Goal: Task Accomplishment & Management: Use online tool/utility

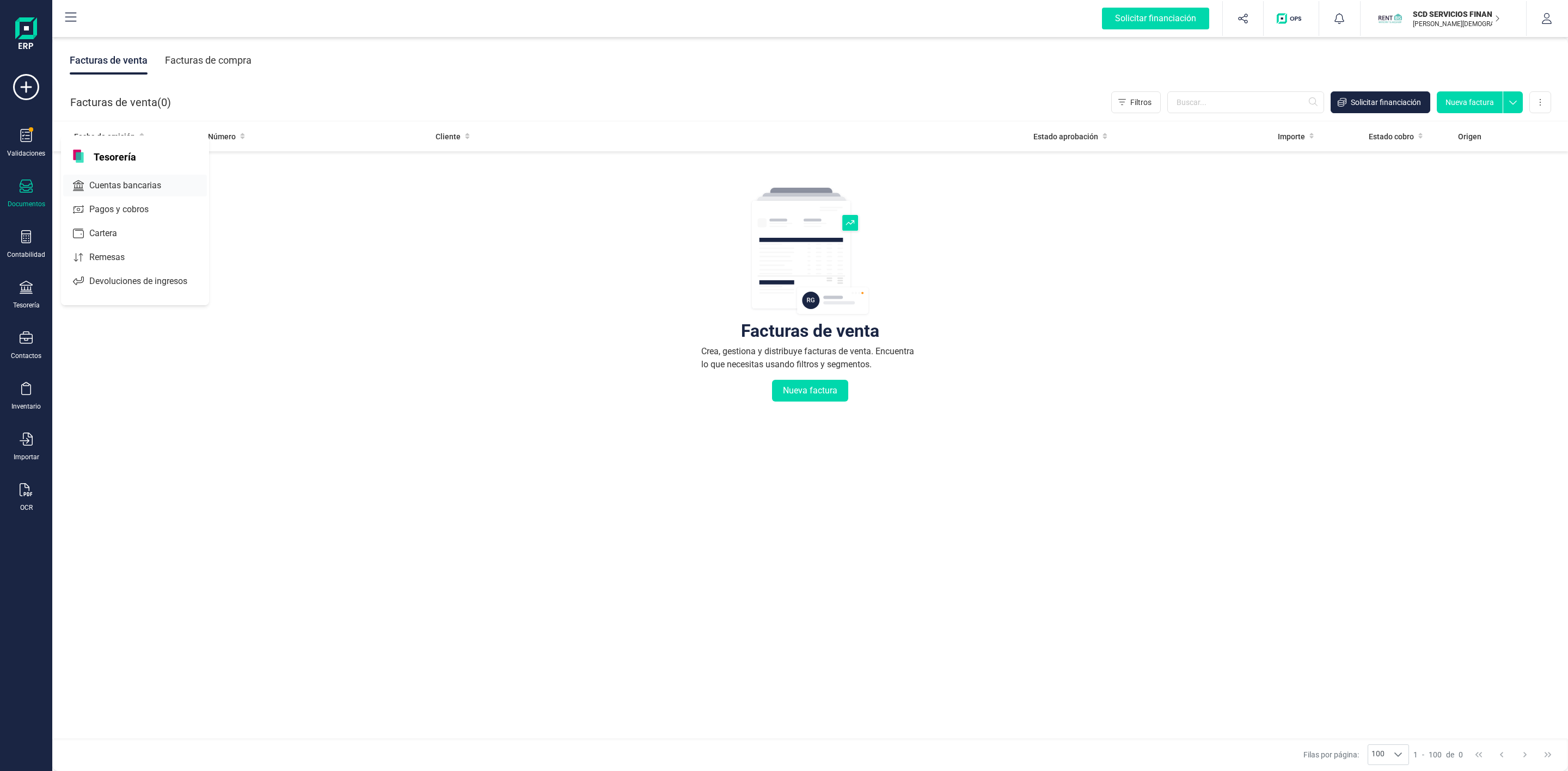
click at [145, 183] on span "Cuentas bancarias" at bounding box center [132, 185] width 96 height 13
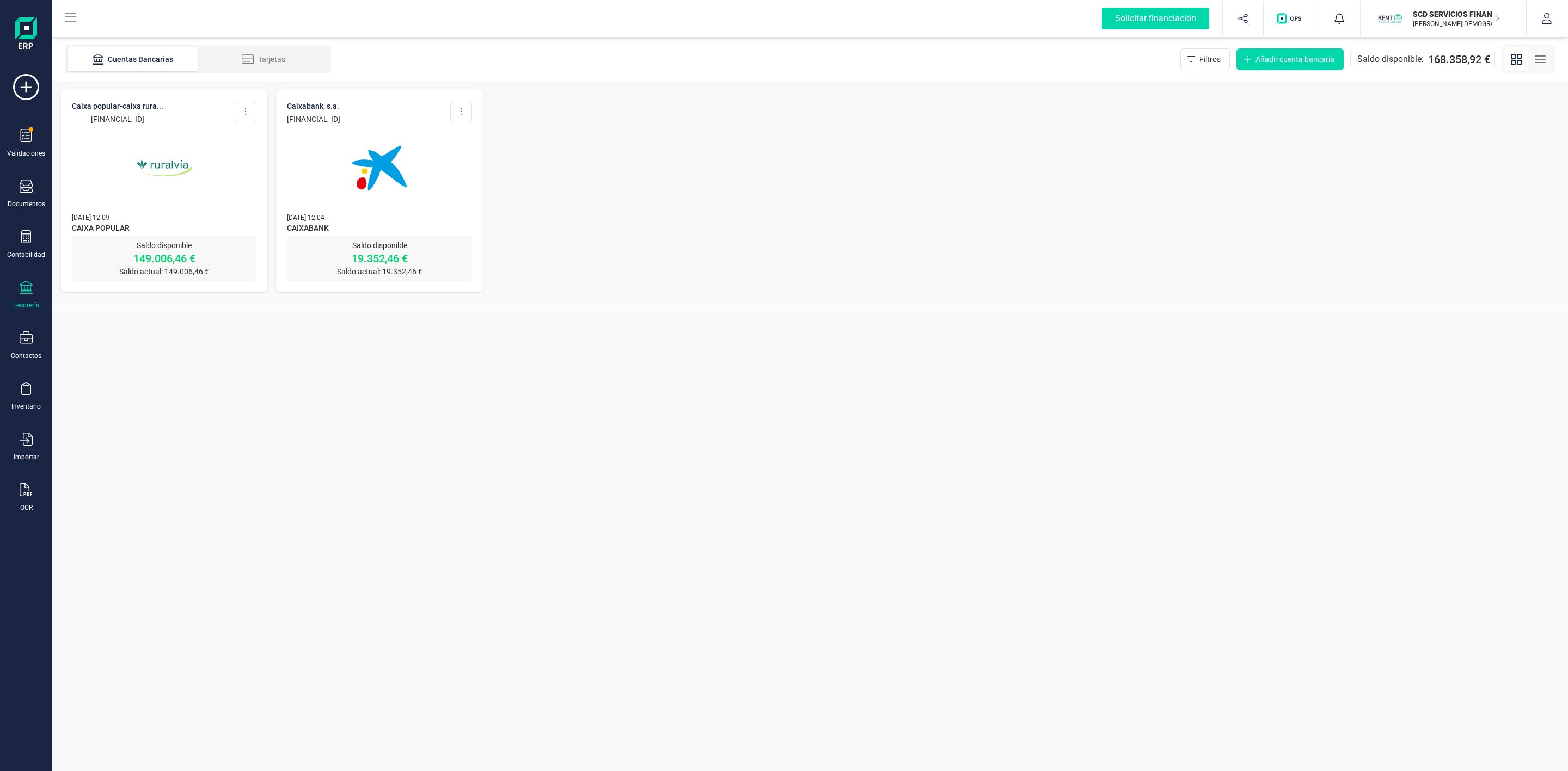
click at [183, 247] on p "Saldo disponible" at bounding box center [164, 245] width 185 height 11
click at [174, 252] on p "149.006,46 €" at bounding box center [164, 258] width 185 height 15
click at [201, 163] on img at bounding box center [164, 167] width 91 height 91
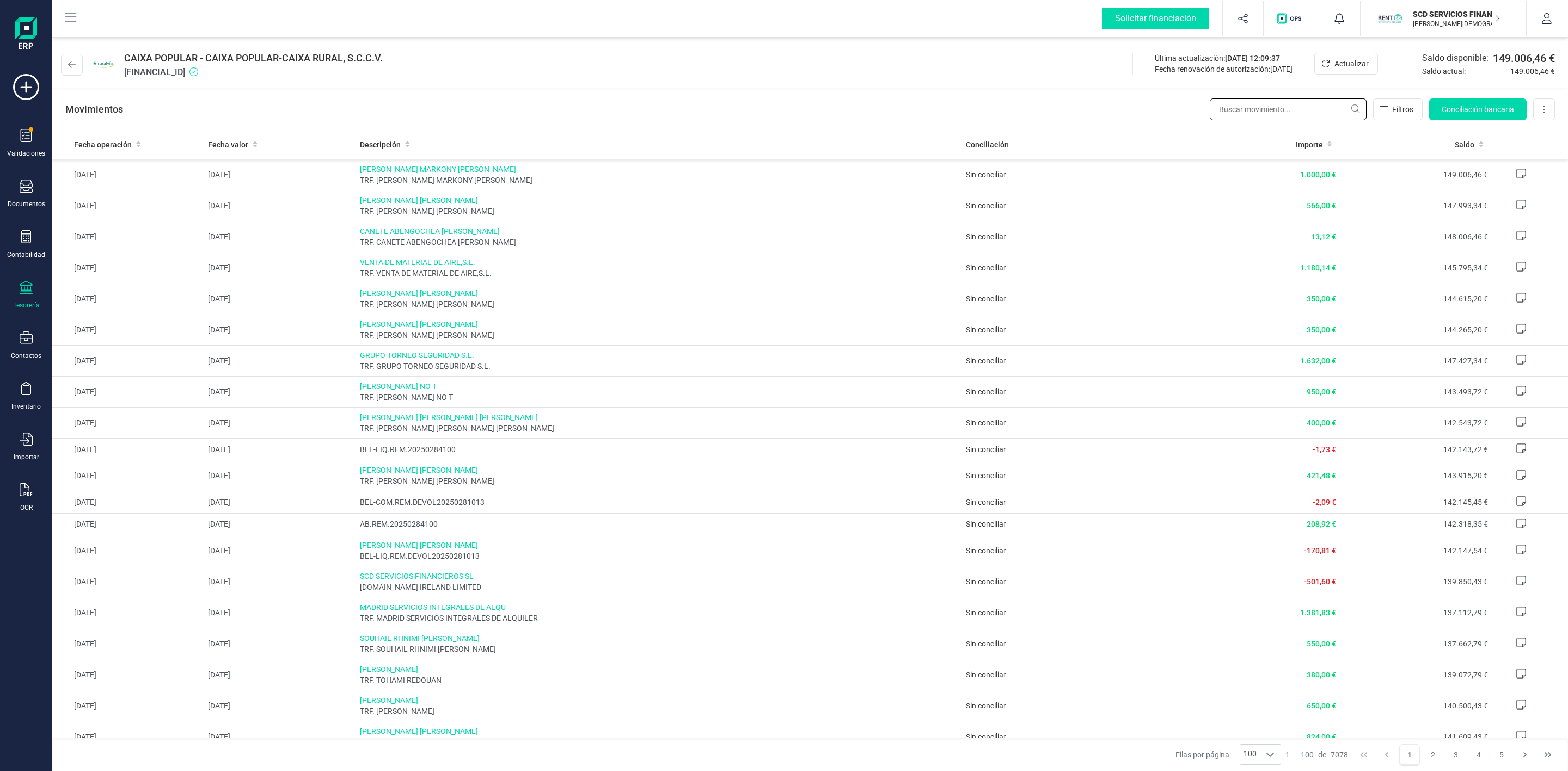
click at [1284, 111] on input "text" at bounding box center [1288, 109] width 157 height 22
type input "j"
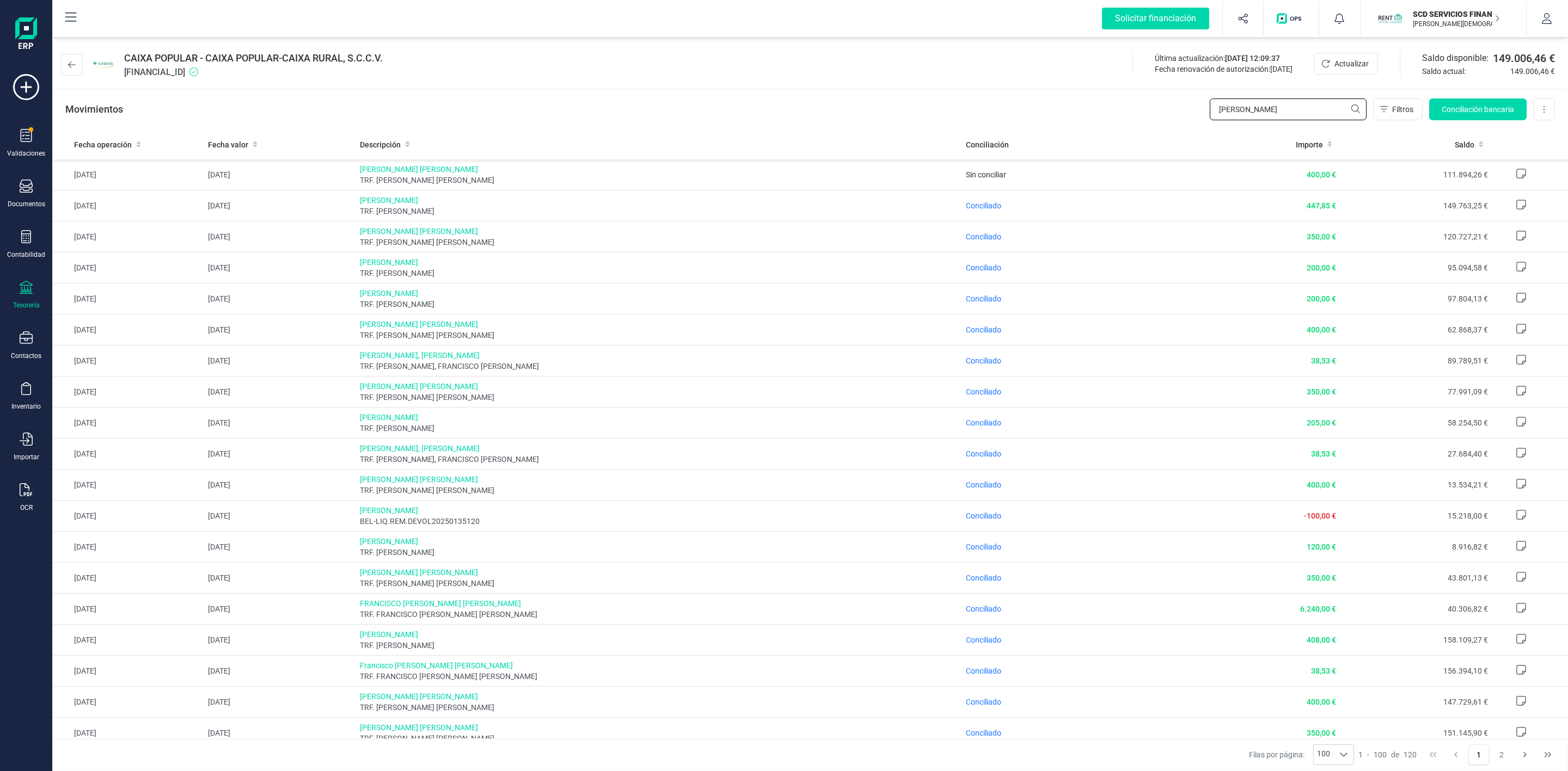
type input "[PERSON_NAME]"
click at [31, 245] on div at bounding box center [26, 238] width 13 height 16
click at [127, 278] on span "Préstamos" at bounding box center [117, 279] width 65 height 13
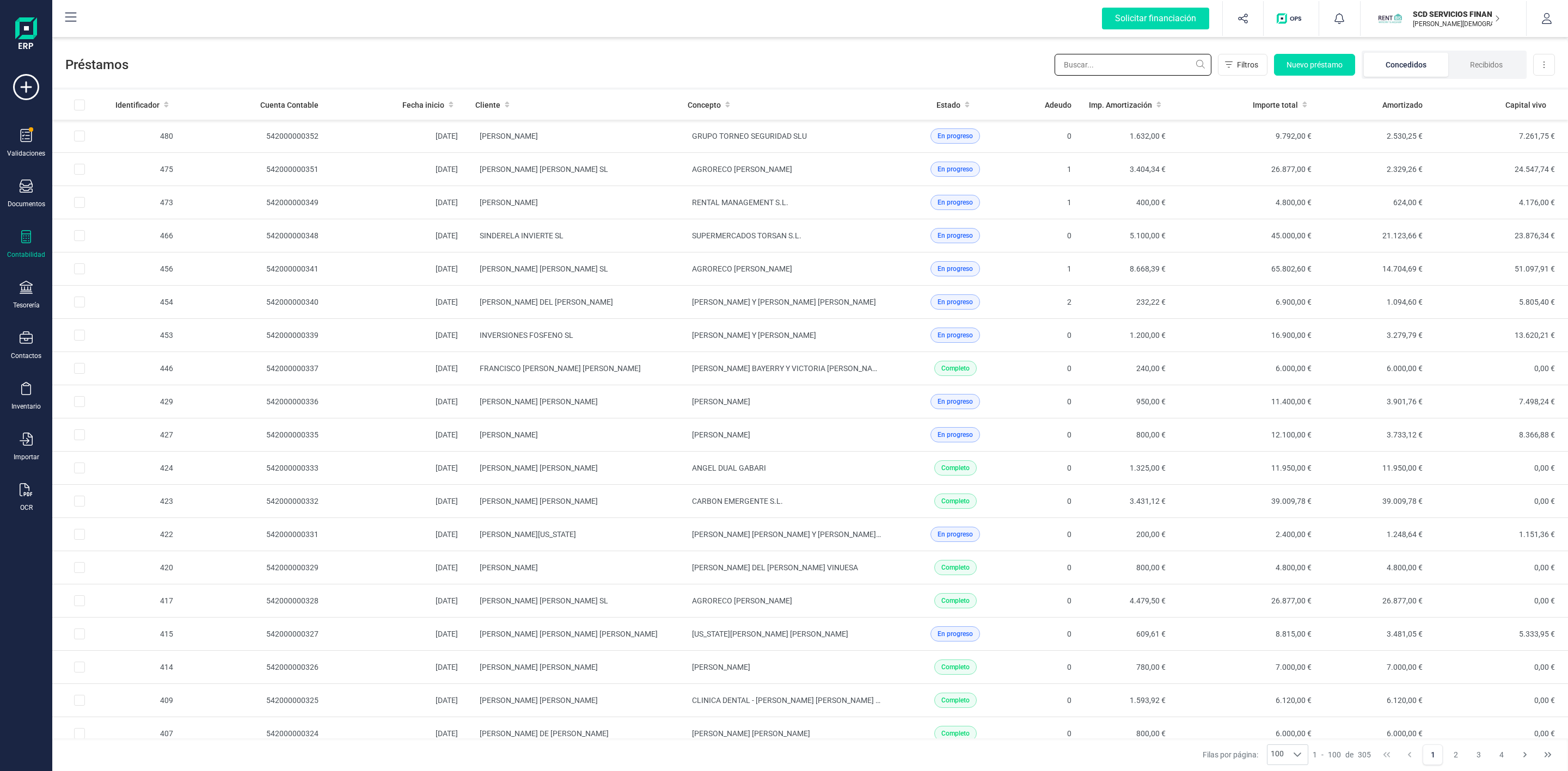
click at [1064, 70] on input "text" at bounding box center [1133, 65] width 157 height 22
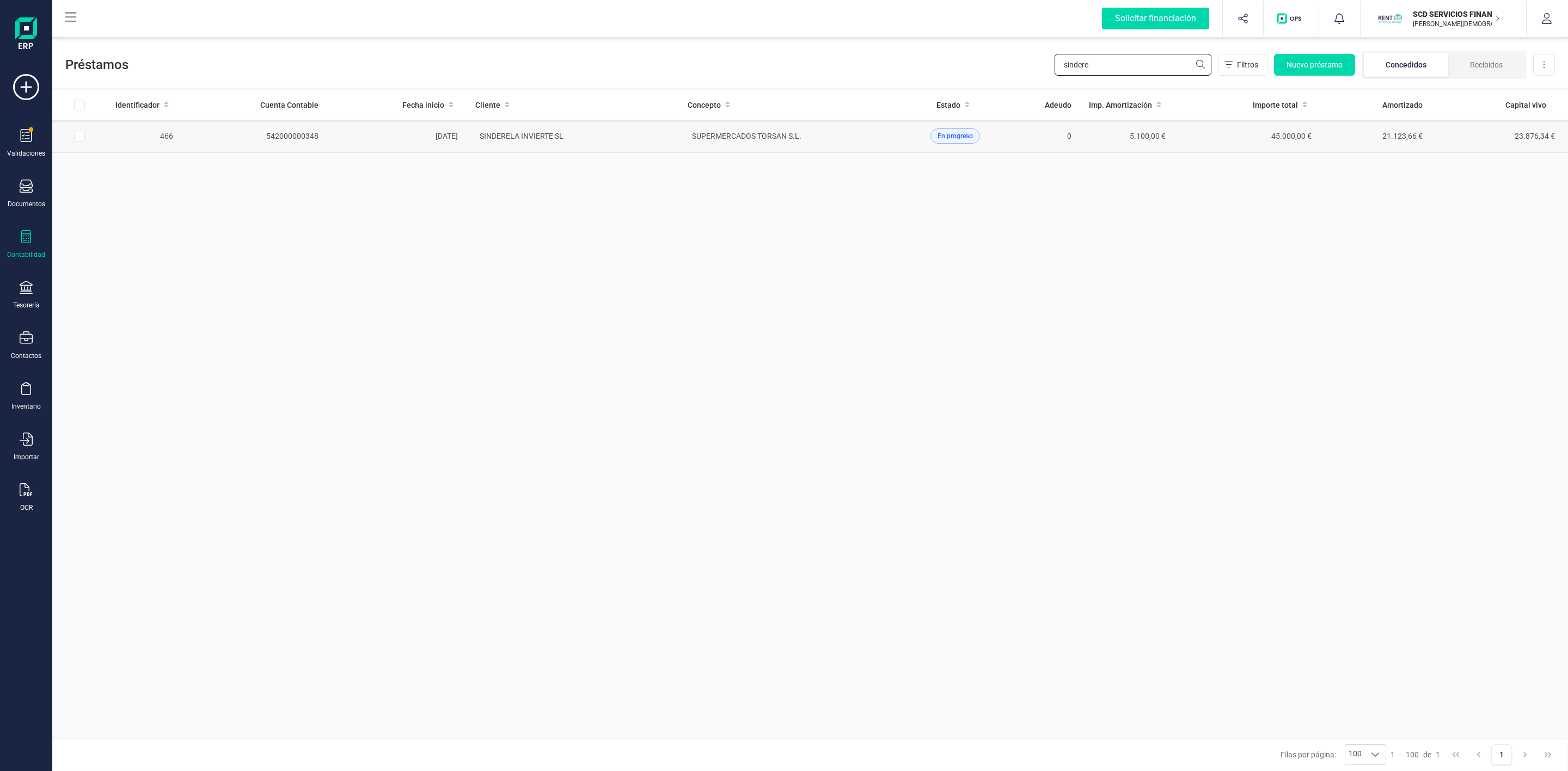
type input "sindere"
click at [649, 132] on td "SINDERELA INVIERTE SL" at bounding box center [572, 137] width 212 height 33
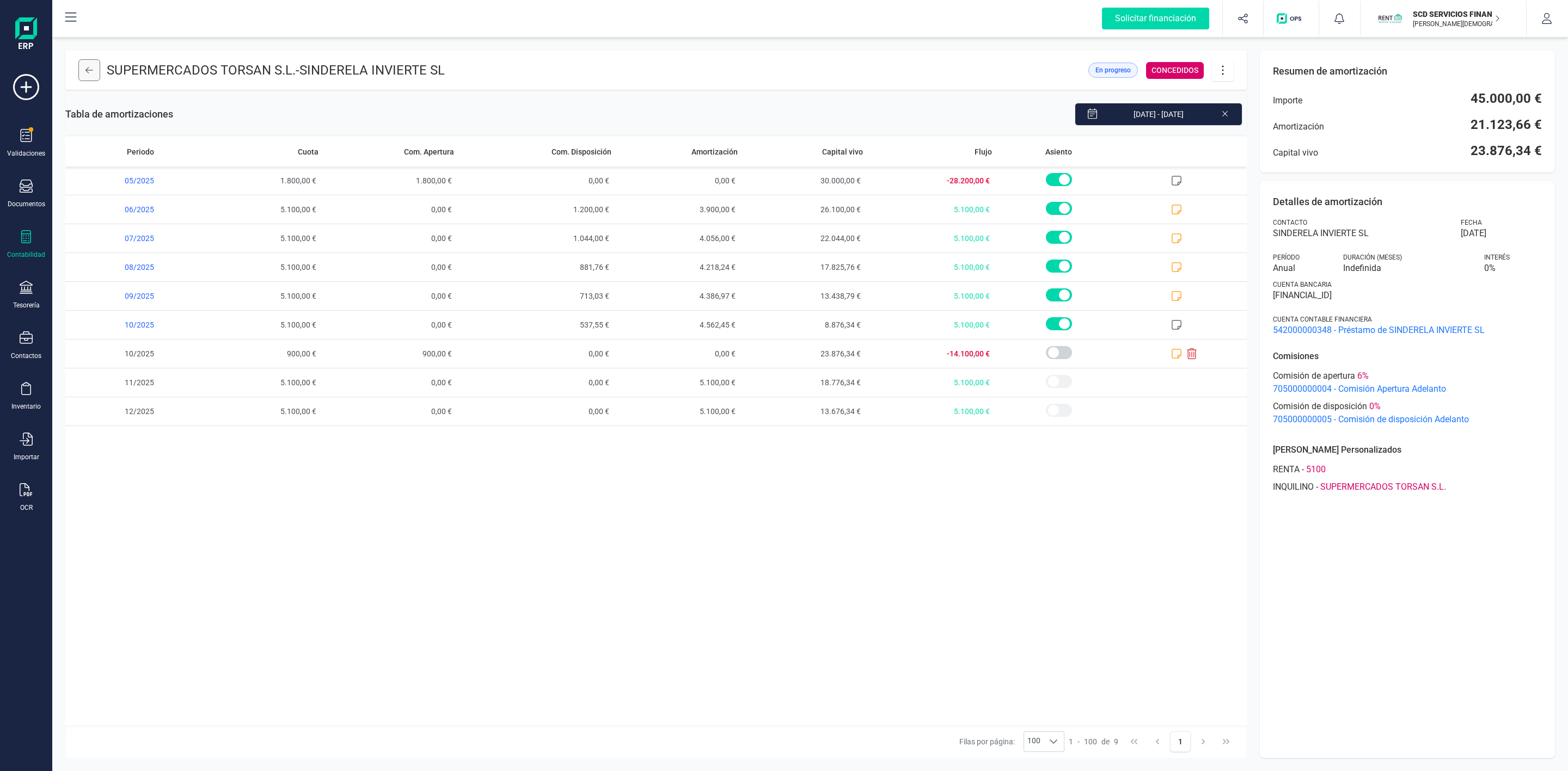
click at [91, 74] on icon at bounding box center [89, 70] width 8 height 9
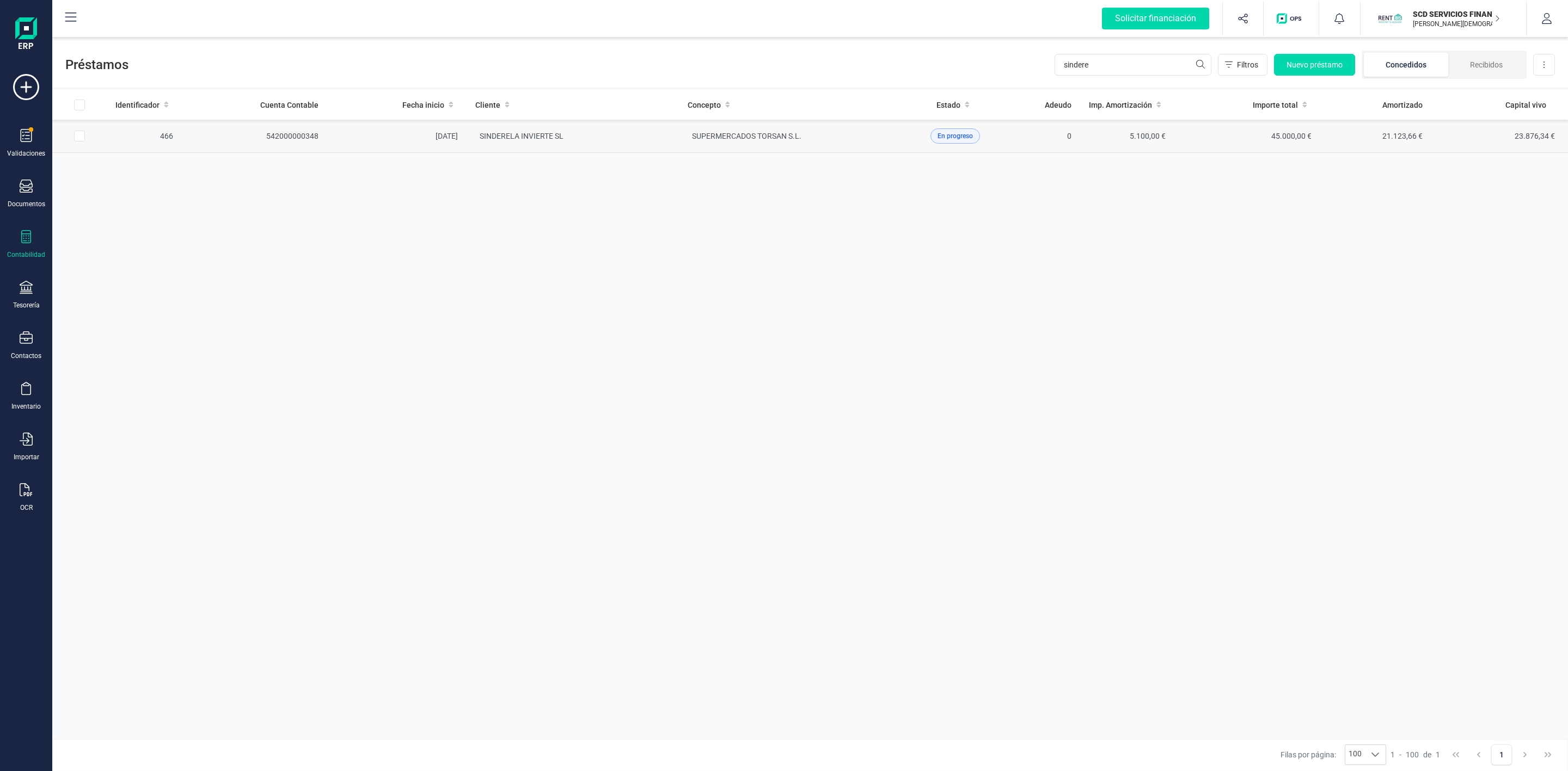
click at [88, 139] on td at bounding box center [80, 137] width 55 height 33
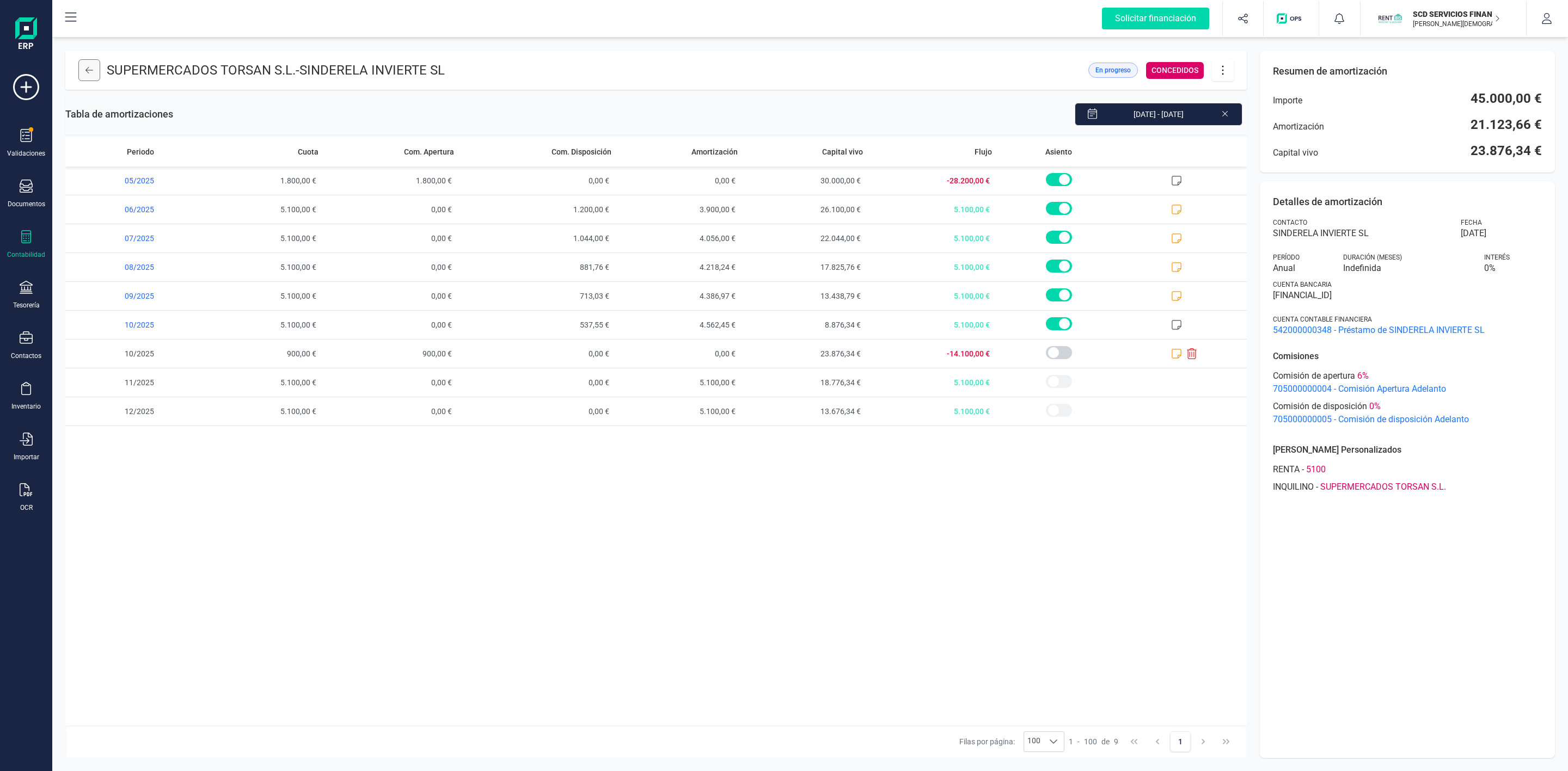
click at [91, 72] on icon at bounding box center [89, 70] width 8 height 9
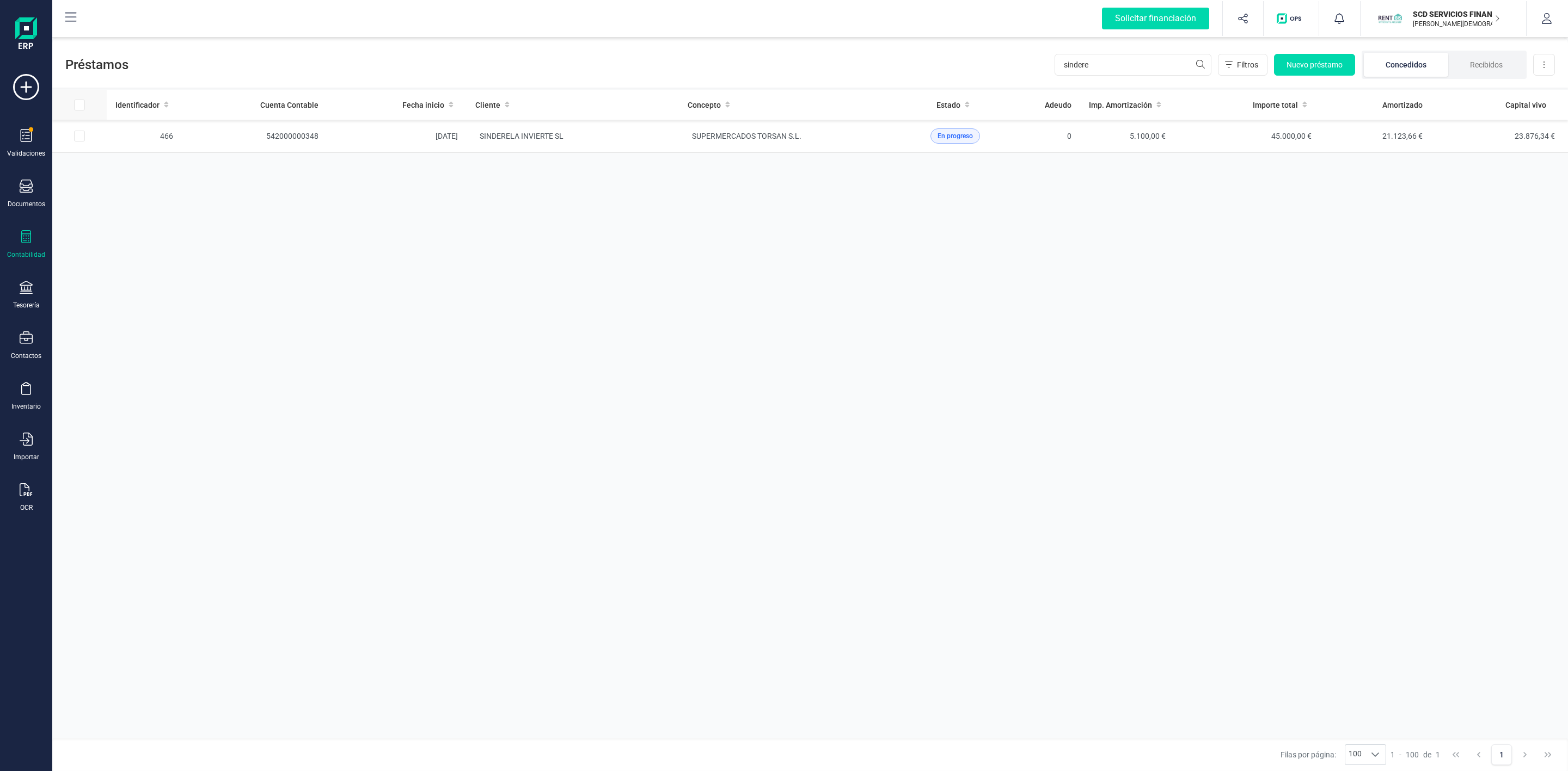
click at [77, 106] on input "All items unselected" at bounding box center [79, 105] width 11 height 11
checkbox input "true"
click at [847, 748] on div "Remesar Remesar adeudos" at bounding box center [895, 734] width 145 height 40
click at [850, 739] on span "Remesar" at bounding box center [850, 734] width 30 height 11
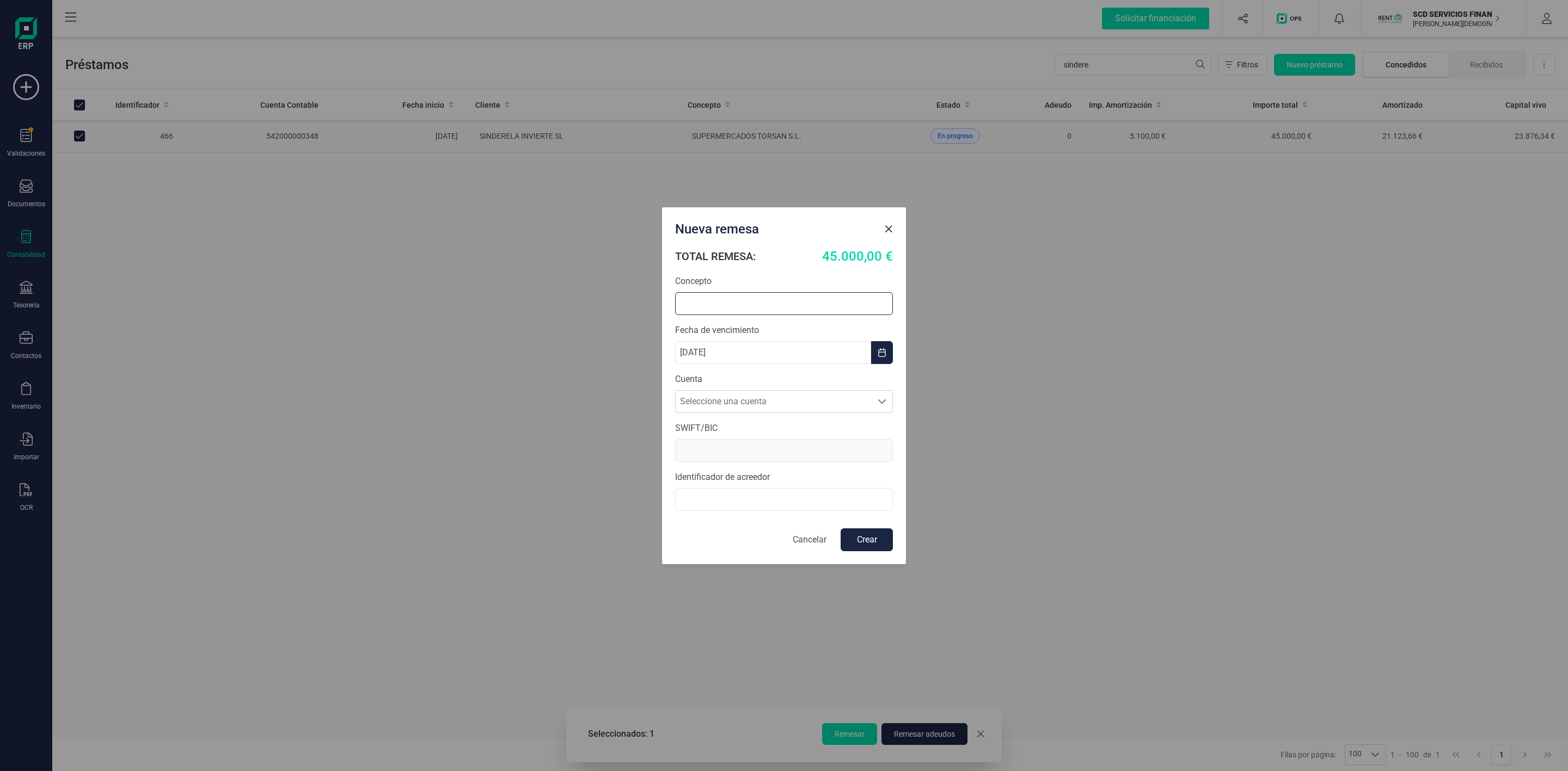
click at [801, 312] on input "text" at bounding box center [784, 304] width 218 height 23
type input "Renovacion Adelanto"
click at [774, 398] on span "Seleccione una cuenta" at bounding box center [774, 402] width 196 height 22
click at [764, 426] on li "[FINANCIAL_ID]" at bounding box center [784, 428] width 218 height 22
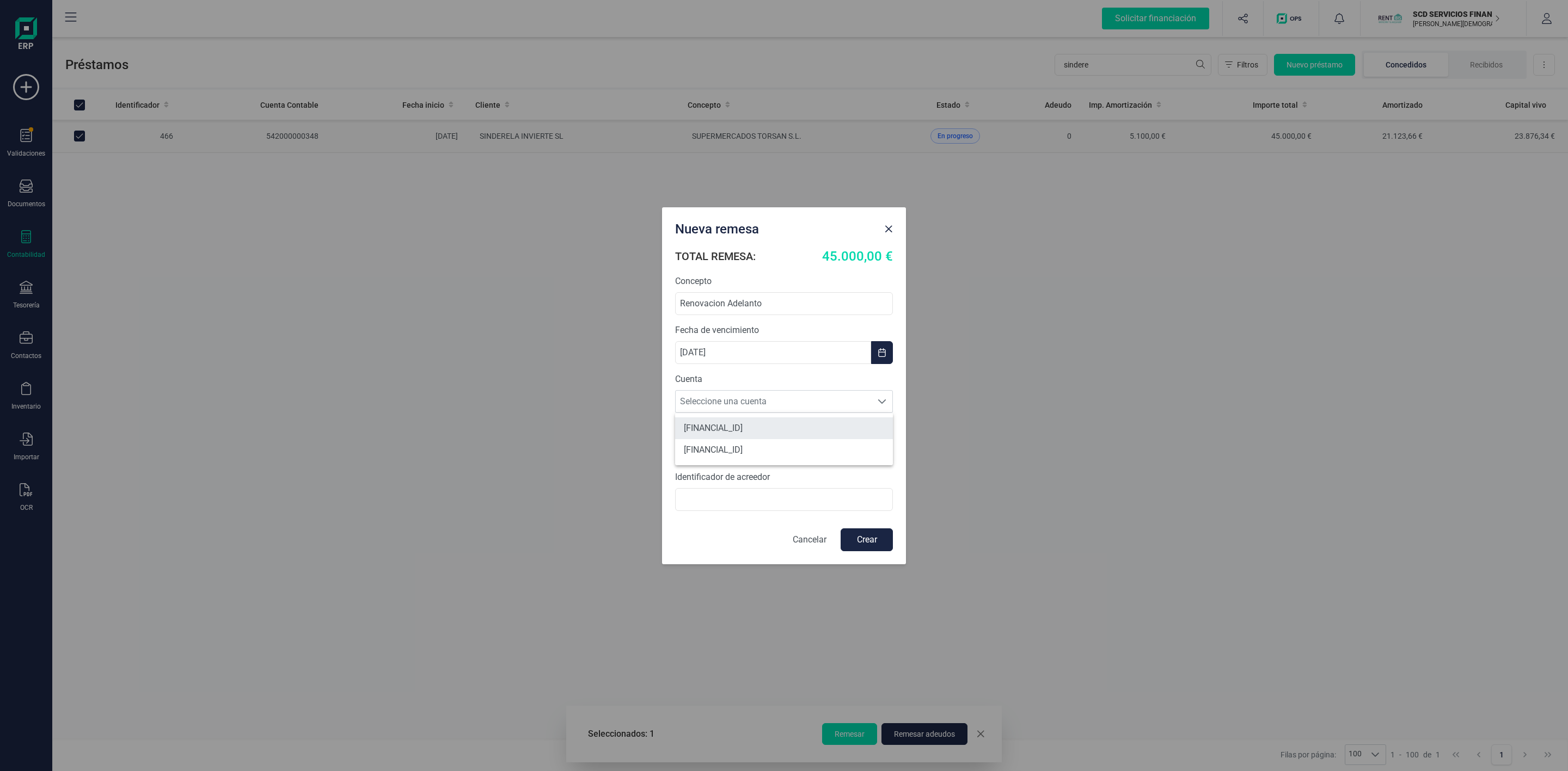
type input "[SWIFT_CODE]"
type input "B72840242"
click at [872, 546] on button "Crear" at bounding box center [866, 540] width 52 height 23
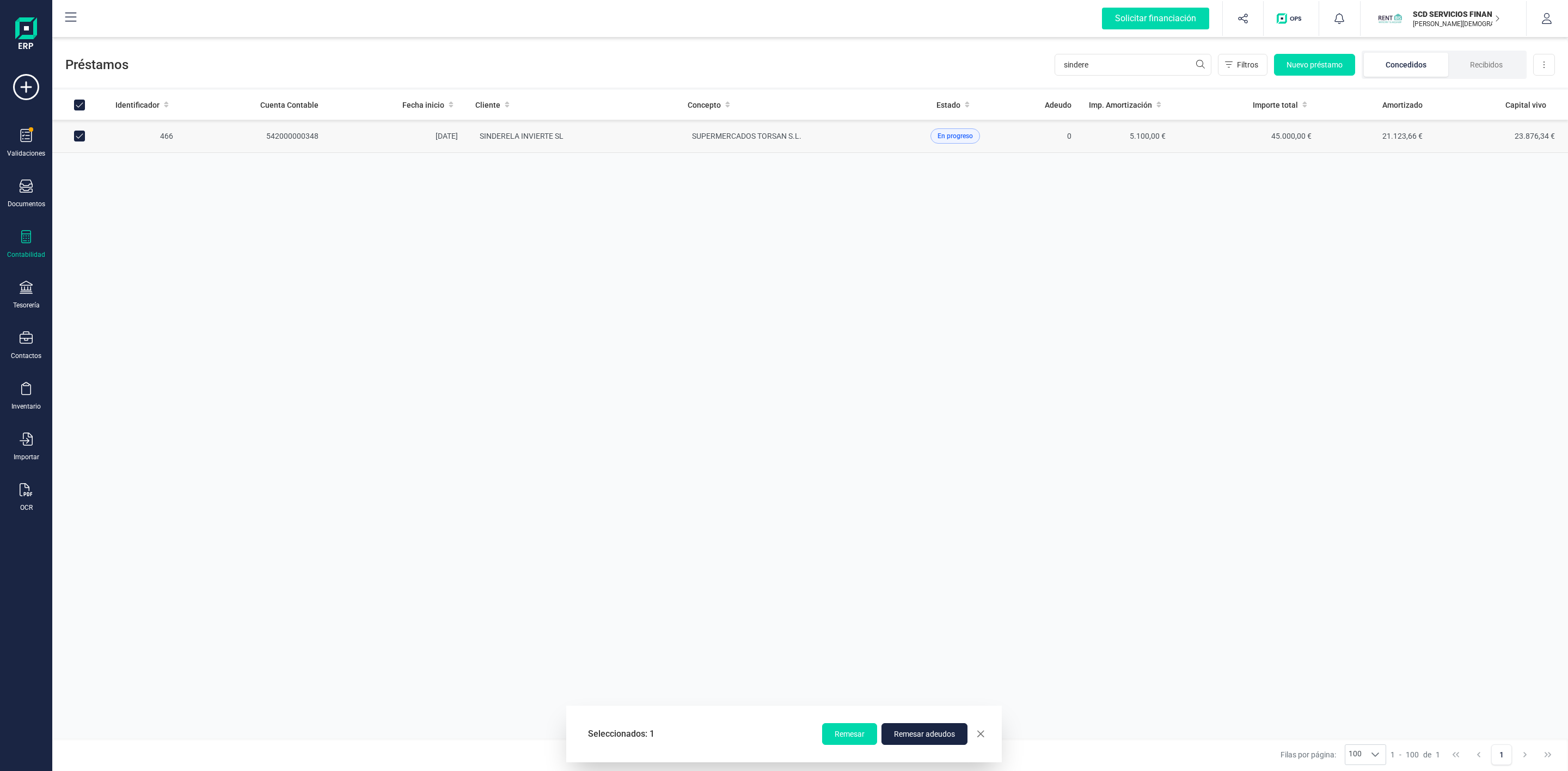
checkbox input "false"
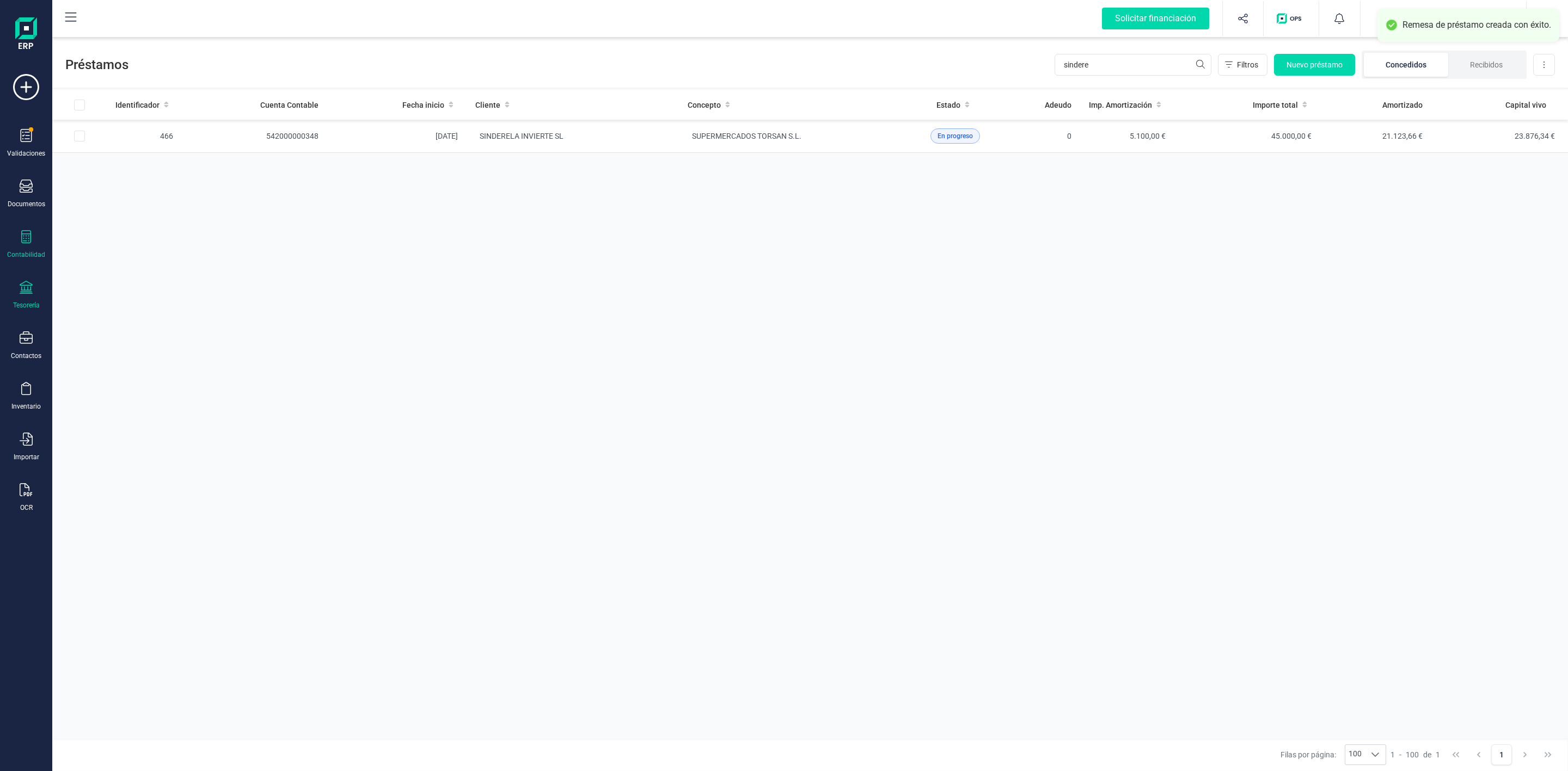
click at [17, 292] on div "Tesorería" at bounding box center [26, 295] width 44 height 29
click at [631, 150] on td "SINDERELA INVIERTE SL" at bounding box center [572, 137] width 212 height 33
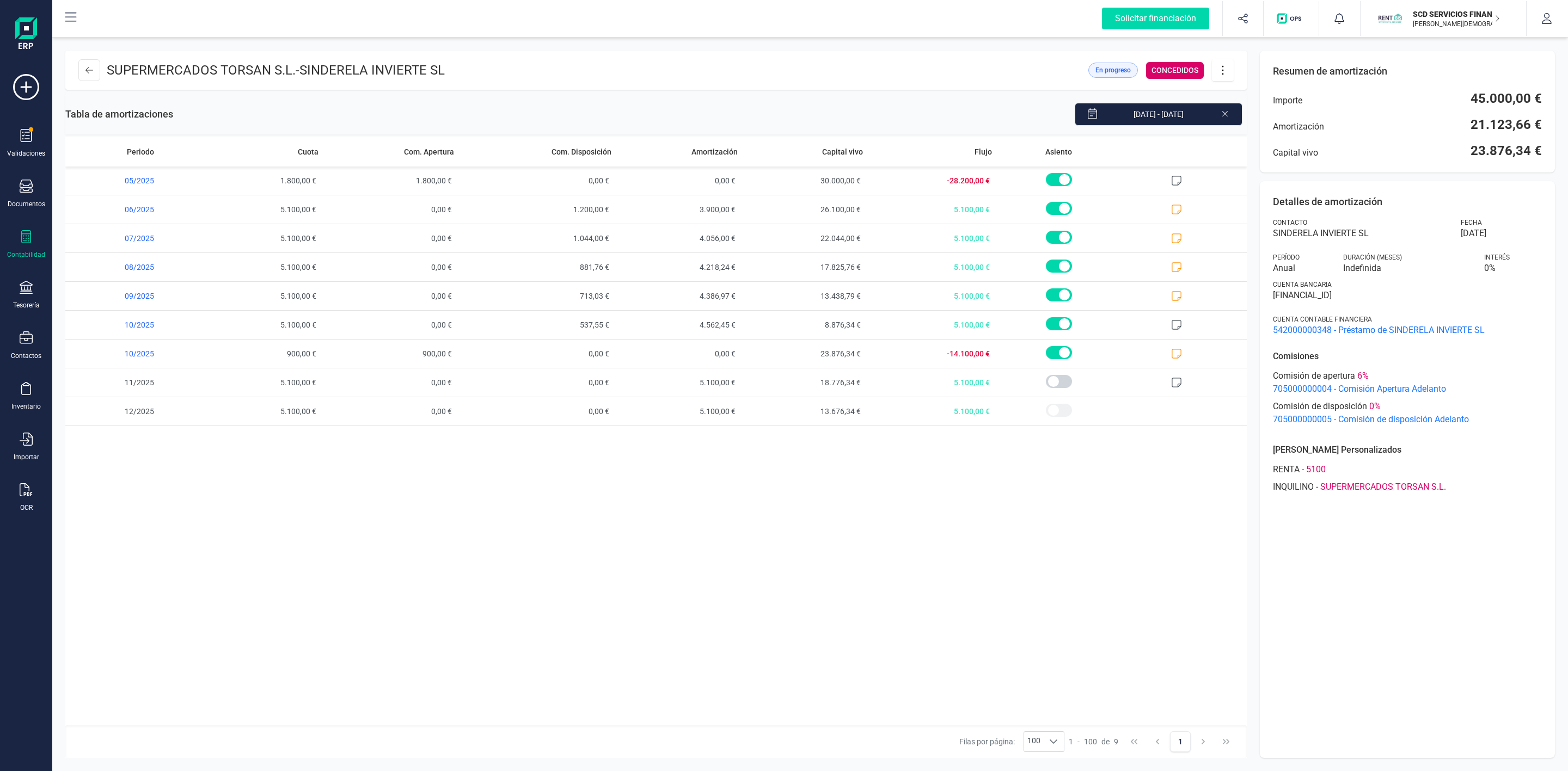
click at [1231, 75] on button at bounding box center [1223, 70] width 22 height 22
click at [1262, 100] on span "Editar préstamo" at bounding box center [1283, 103] width 100 height 9
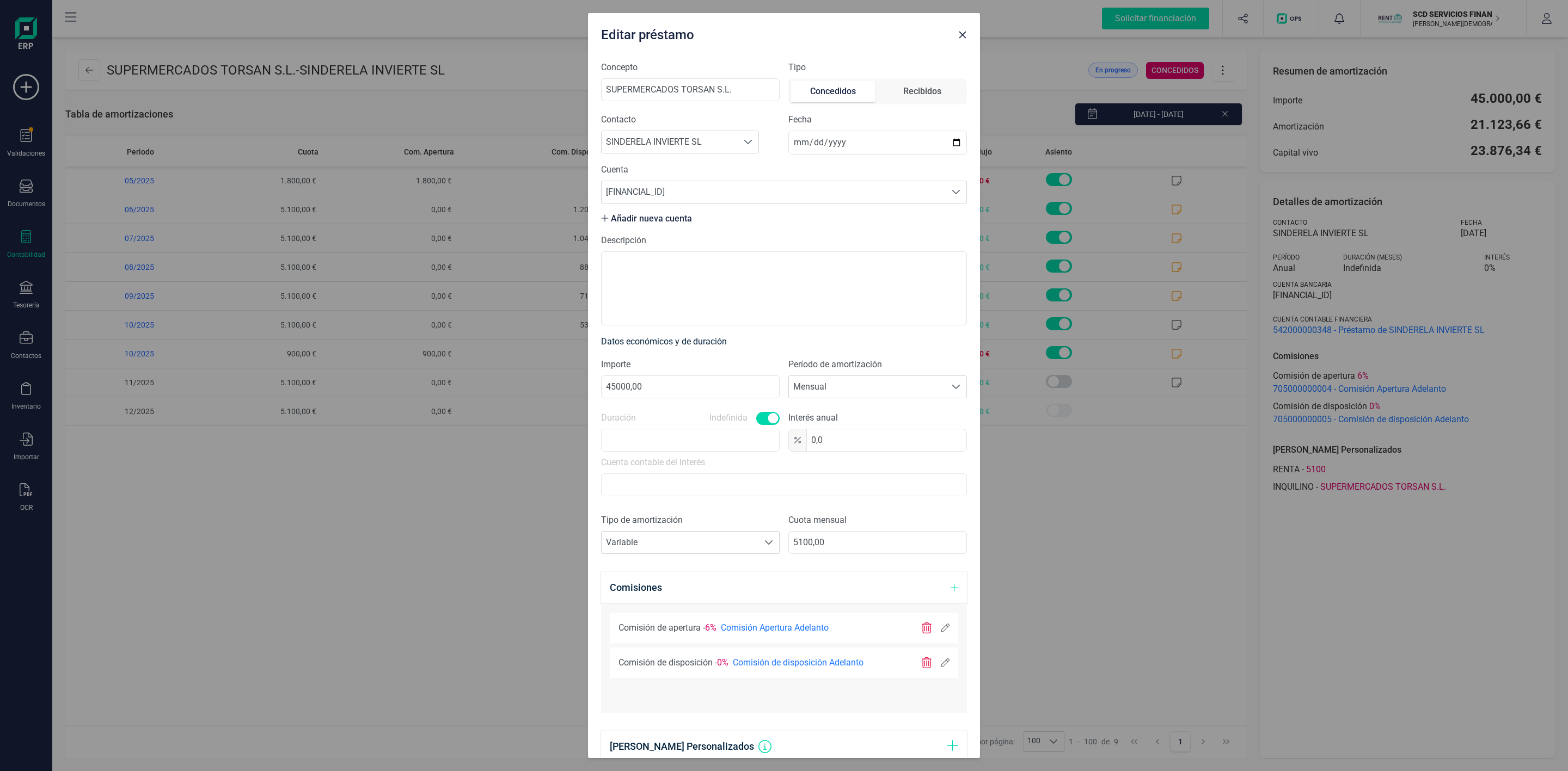
click at [941, 667] on icon at bounding box center [945, 662] width 9 height 9
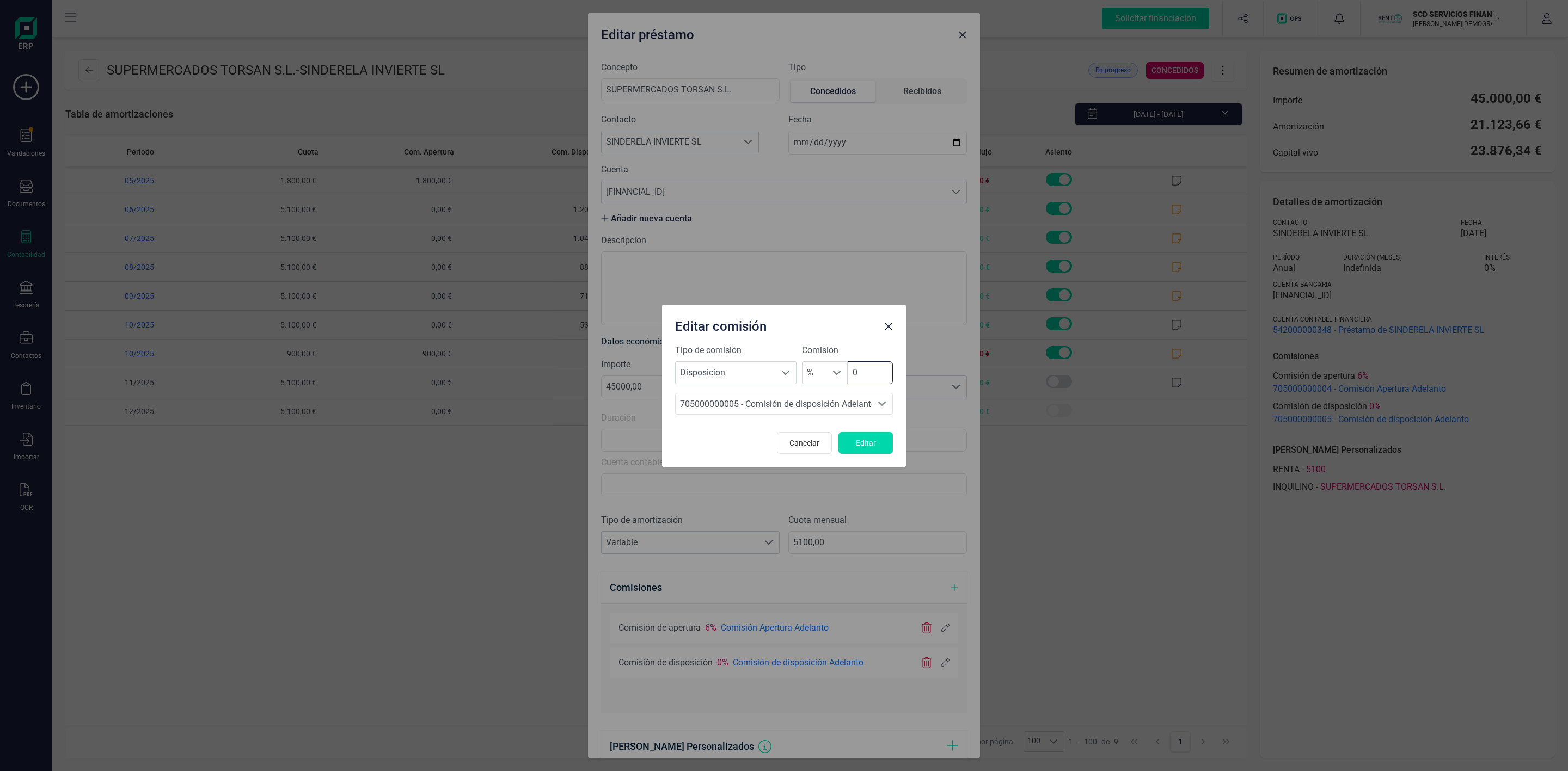
click at [863, 378] on input "0" at bounding box center [870, 373] width 45 height 23
type input "4"
click at [871, 448] on span "Editar" at bounding box center [866, 443] width 29 height 11
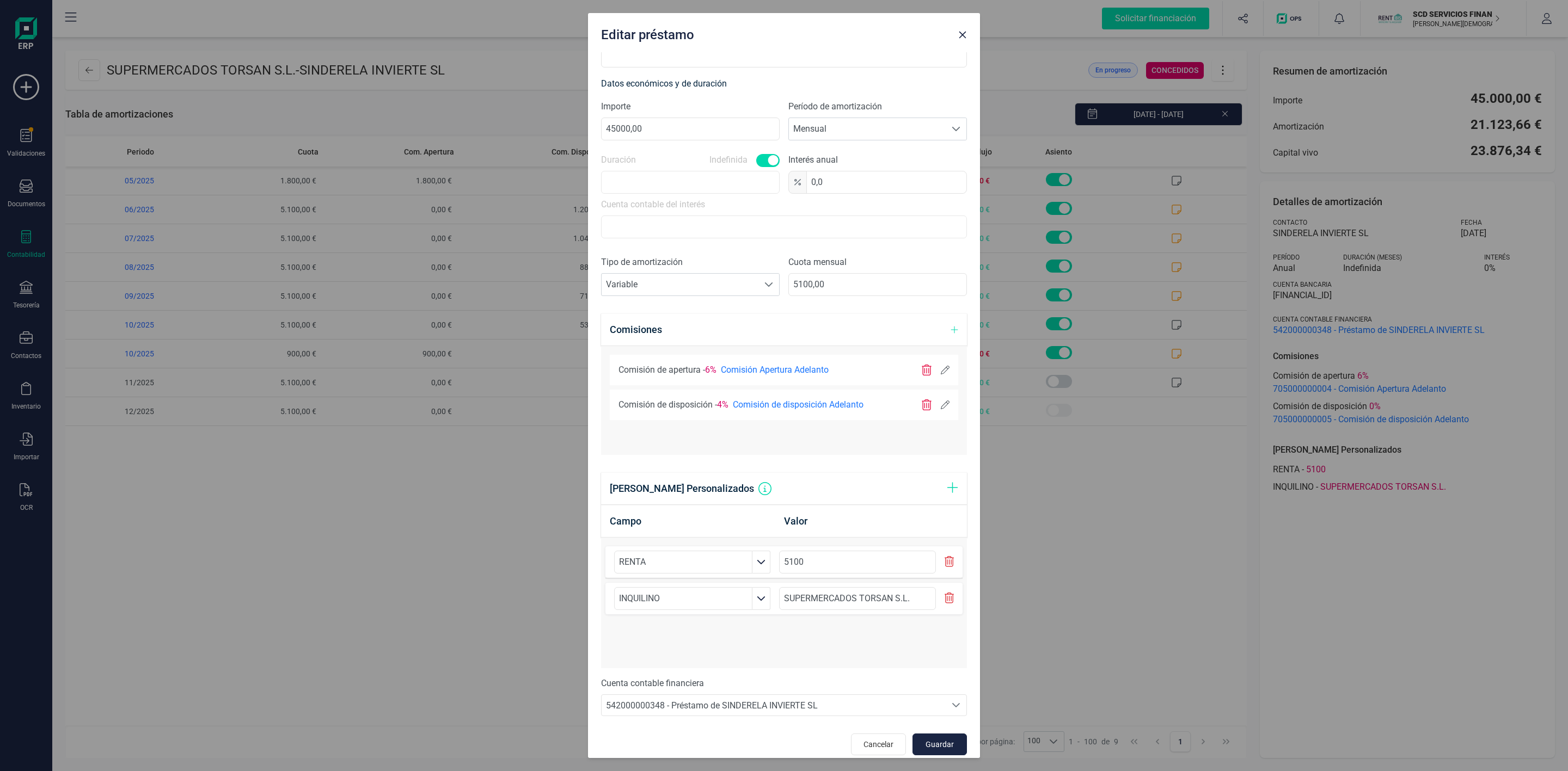
scroll to position [271, 0]
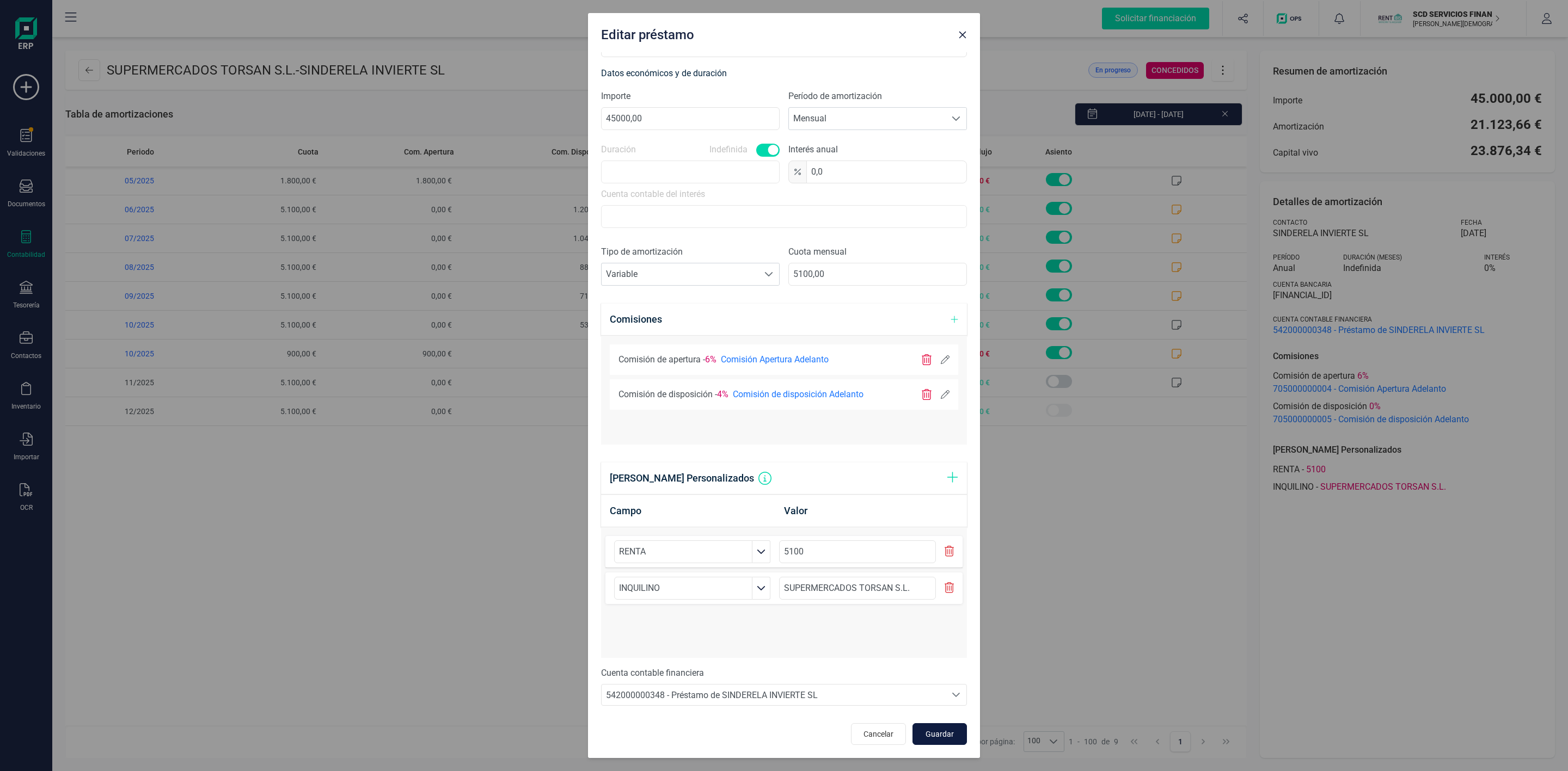
click at [928, 739] on span "Guardar" at bounding box center [940, 734] width 29 height 11
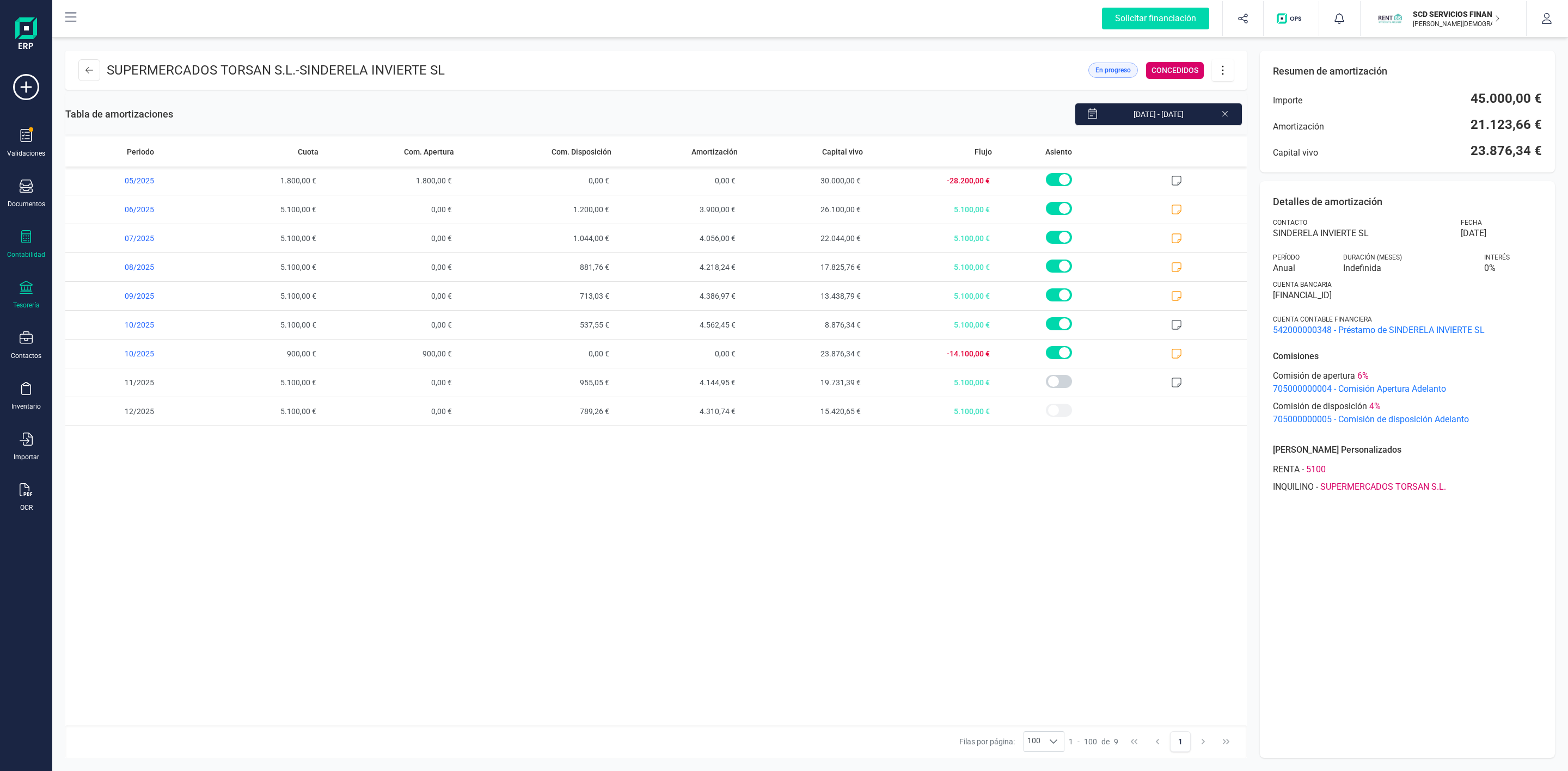
click at [27, 294] on icon at bounding box center [26, 287] width 13 height 13
click at [91, 253] on span "Remesas" at bounding box center [114, 257] width 60 height 13
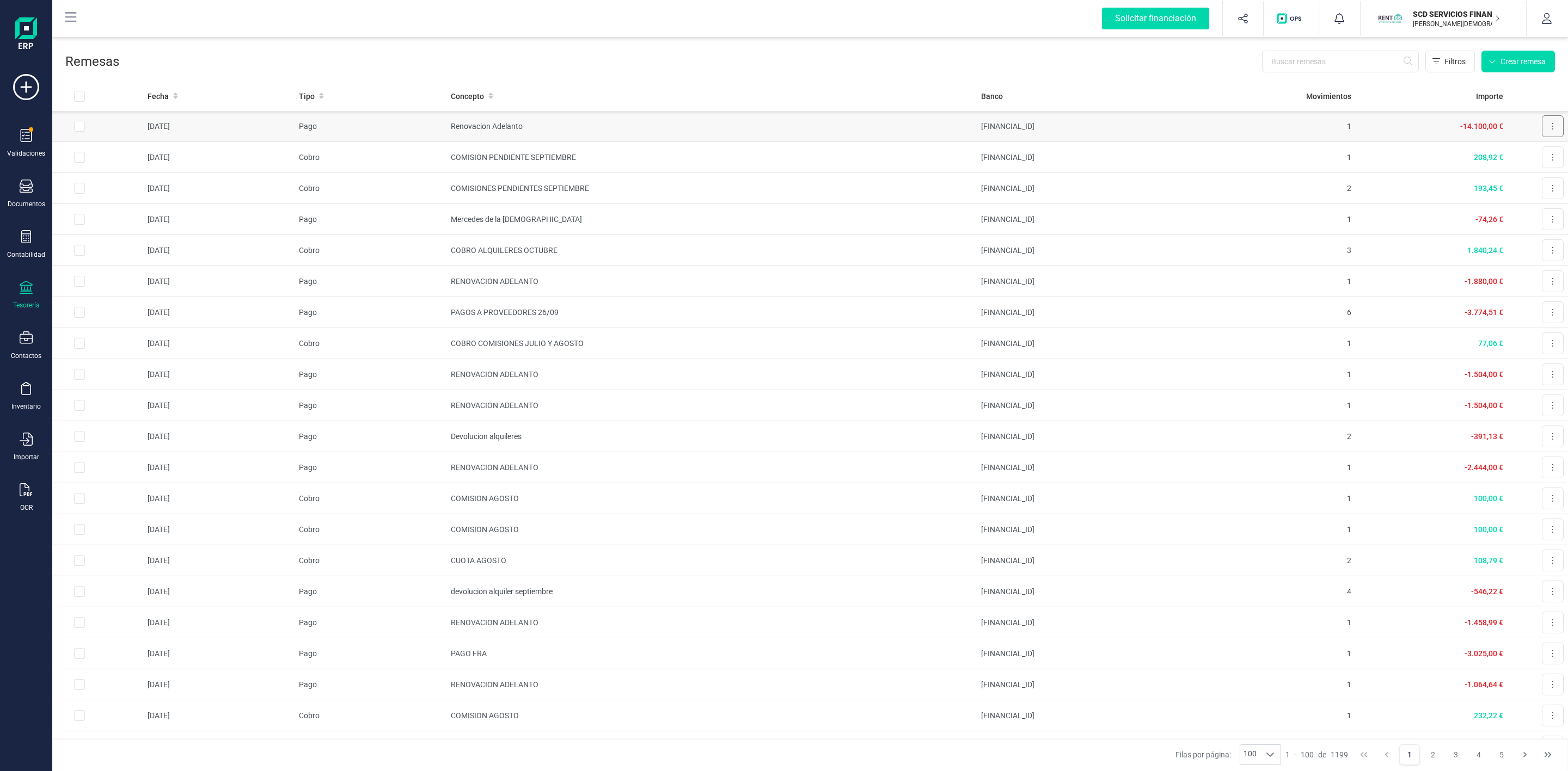
click at [1542, 133] on button at bounding box center [1553, 126] width 22 height 22
click at [1514, 162] on button "Descargar SEPA" at bounding box center [1521, 153] width 83 height 22
